Goal: Task Accomplishment & Management: Manage account settings

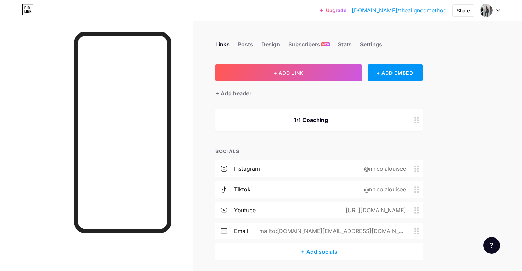
click at [447, 99] on div "Links Posts Design Subscribers NEW Stats Settings + ADD LINK + ADD EMBED + Add …" at bounding box center [226, 158] width 452 height 274
click at [368, 117] on div "1:1 Coaching" at bounding box center [311, 120] width 174 height 8
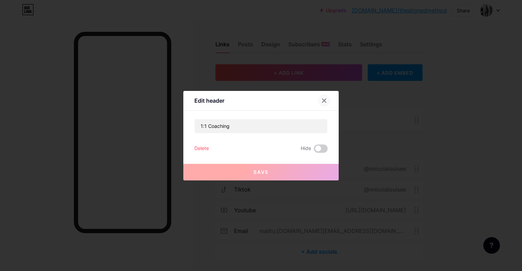
click at [327, 100] on icon at bounding box center [325, 101] width 6 height 6
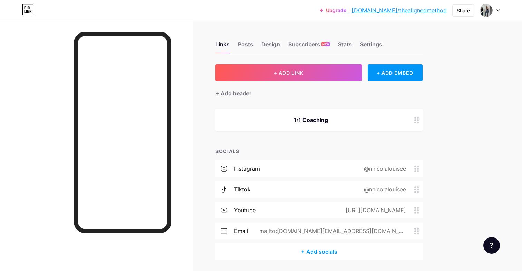
click at [419, 121] on icon at bounding box center [417, 120] width 5 height 7
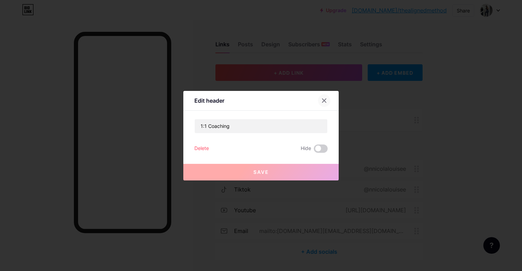
click at [326, 97] on div at bounding box center [324, 100] width 12 height 12
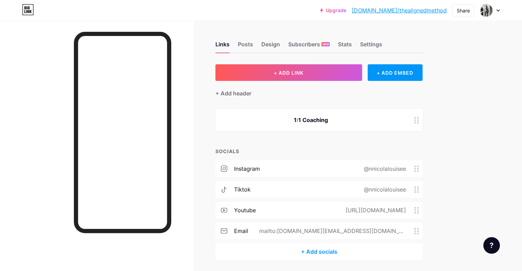
click at [310, 127] on div "1:1 Coaching" at bounding box center [319, 120] width 207 height 22
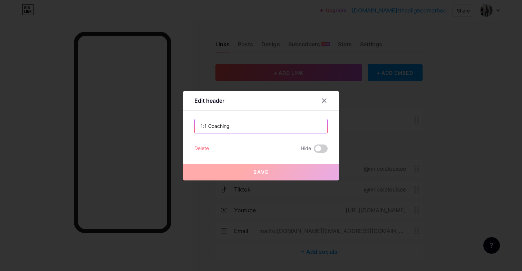
click at [301, 129] on input "1:1 Coaching" at bounding box center [261, 126] width 133 height 14
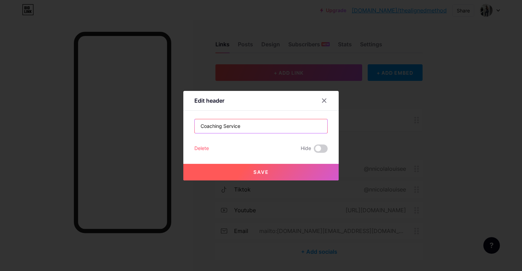
type input "Coaching Services"
click at [286, 130] on input "Coaching Services" at bounding box center [261, 126] width 133 height 14
type input "T"
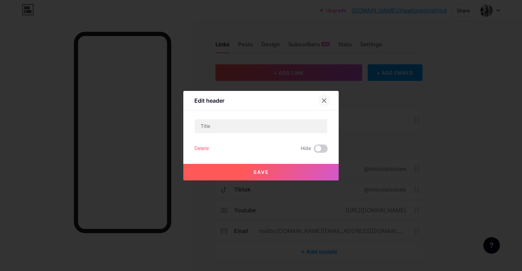
click at [327, 100] on icon at bounding box center [325, 101] width 6 height 6
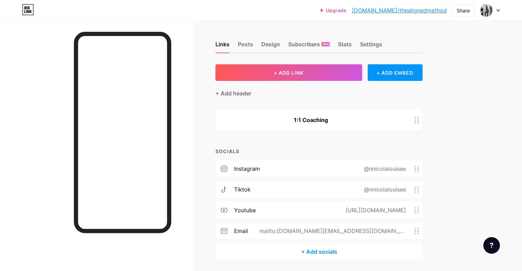
click at [413, 121] on div at bounding box center [417, 120] width 12 height 22
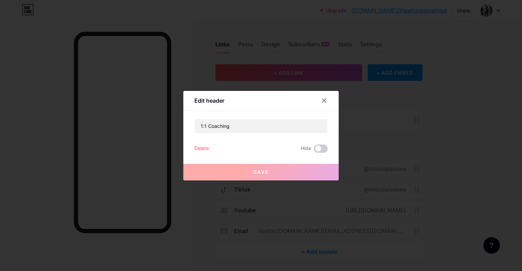
click at [186, 151] on div "Edit header 1:1 Coaching Delete Hide Save" at bounding box center [260, 135] width 155 height 89
click at [200, 151] on div "Delete" at bounding box center [202, 148] width 15 height 8
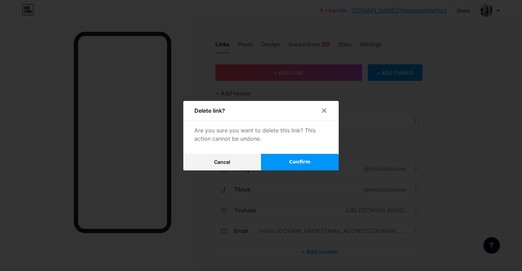
click at [304, 161] on span "Confirm" at bounding box center [300, 161] width 21 height 7
